Goal: Information Seeking & Learning: Learn about a topic

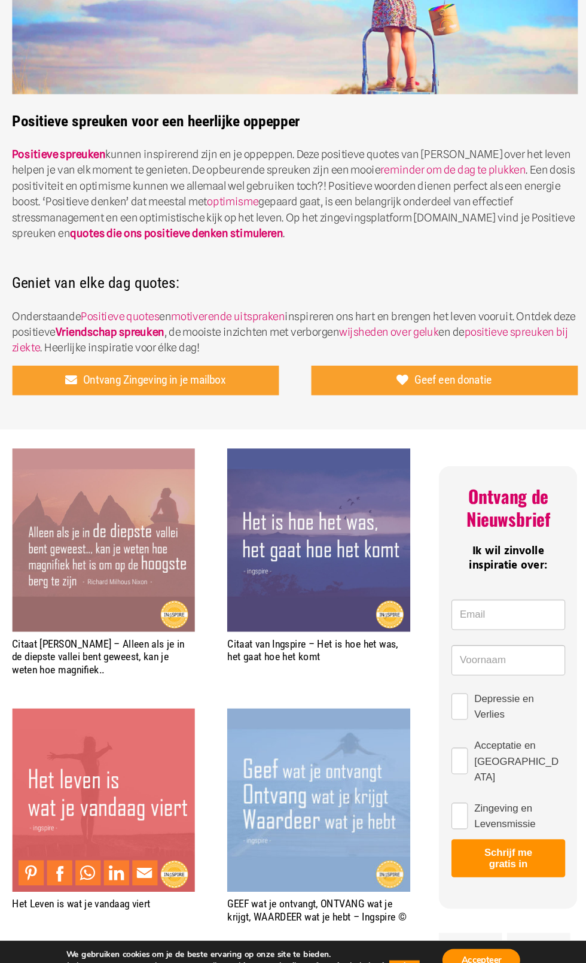
scroll to position [162, 0]
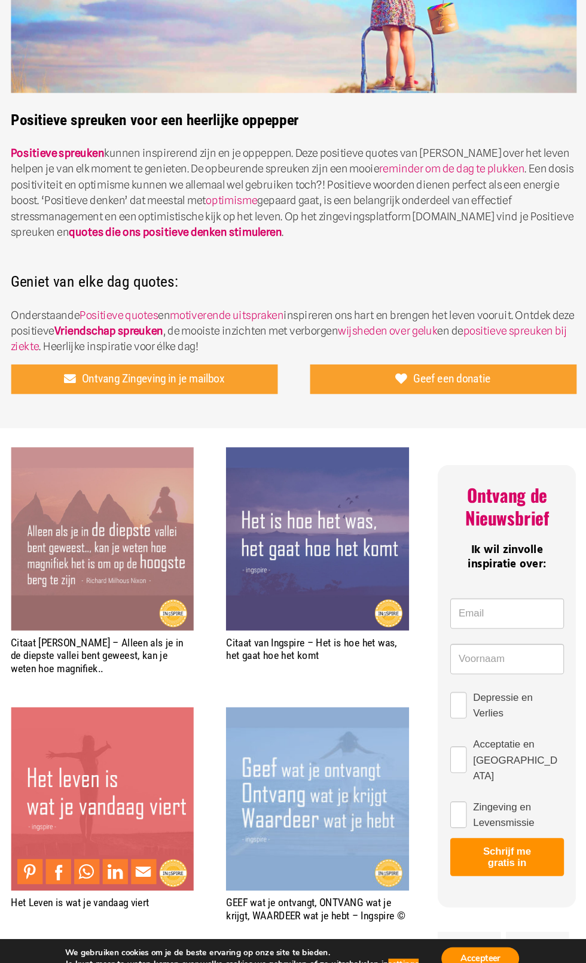
click at [111, 818] on img "Het Leven is wat je vandaag viert" at bounding box center [113, 793] width 174 height 174
